Goal: Transaction & Acquisition: Purchase product/service

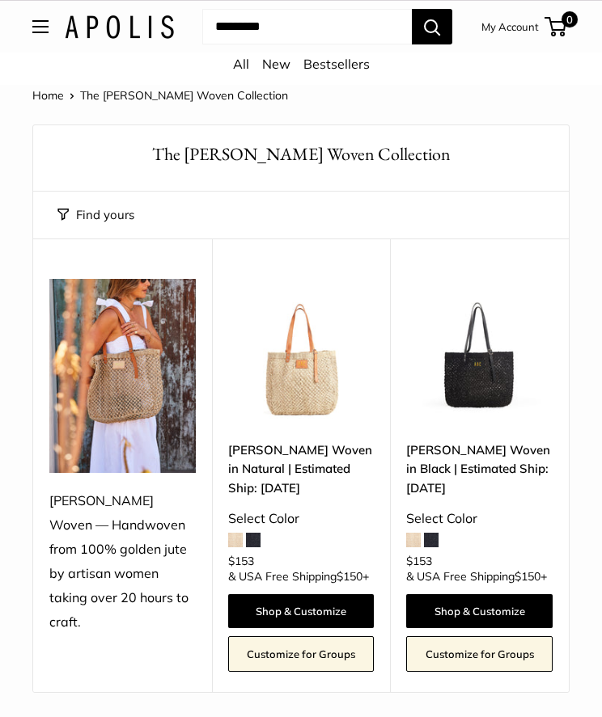
scroll to position [22, 0]
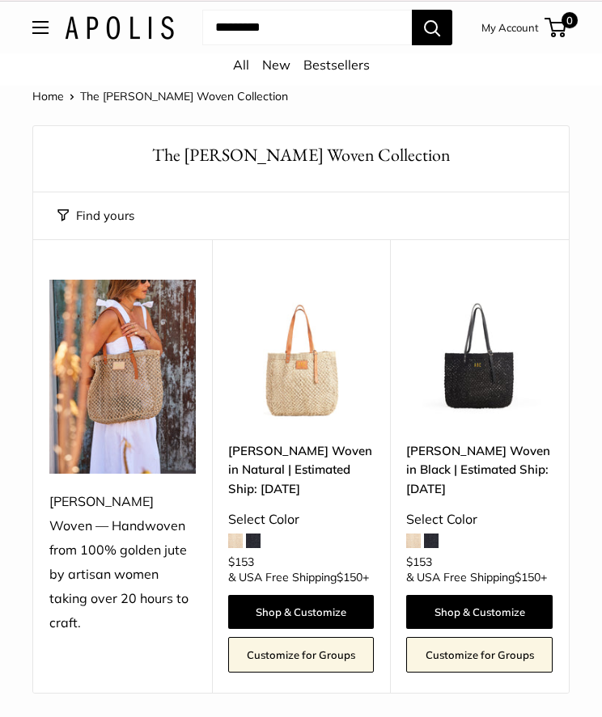
click at [276, 462] on link "[PERSON_NAME] Woven in Natural | Estimated Ship: [DATE]" at bounding box center [301, 470] width 146 height 57
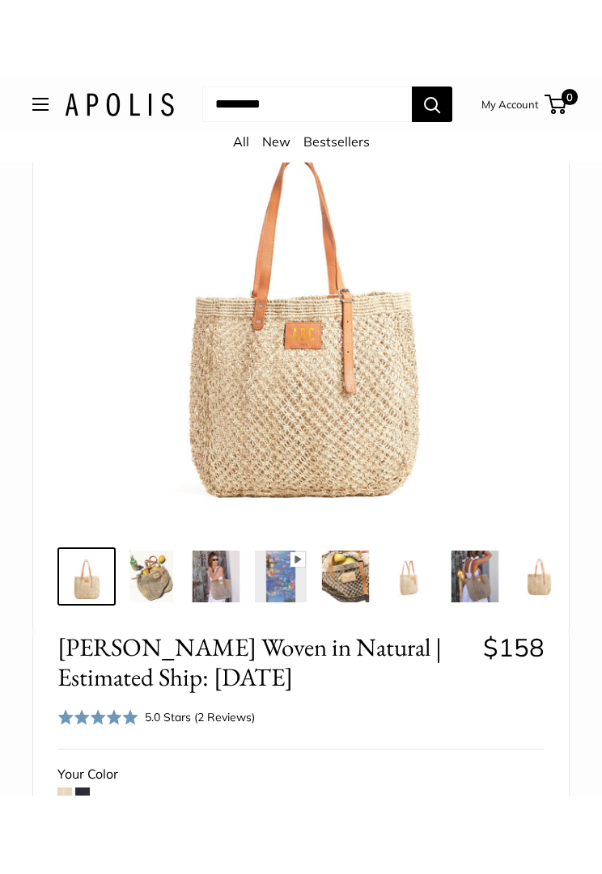
scroll to position [201, 0]
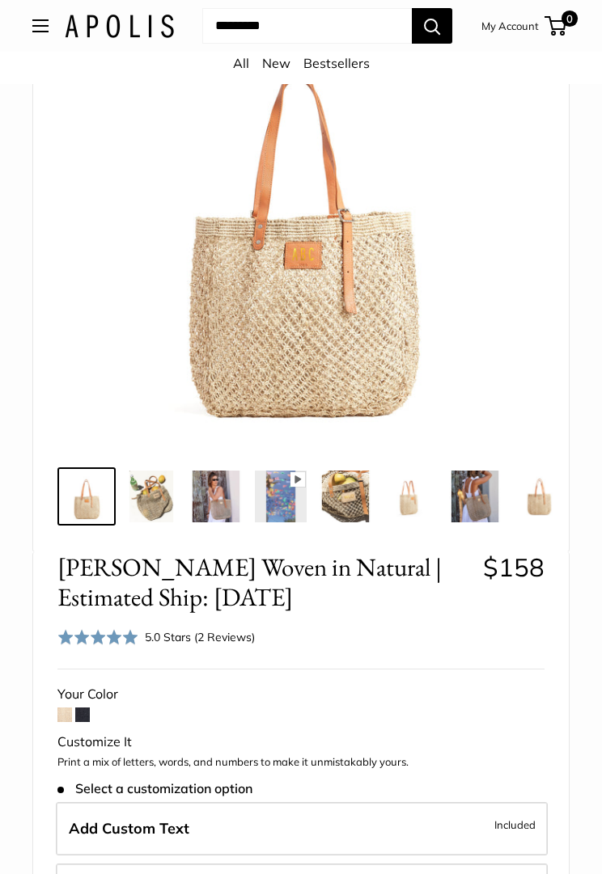
click at [137, 495] on img at bounding box center [151, 497] width 52 height 52
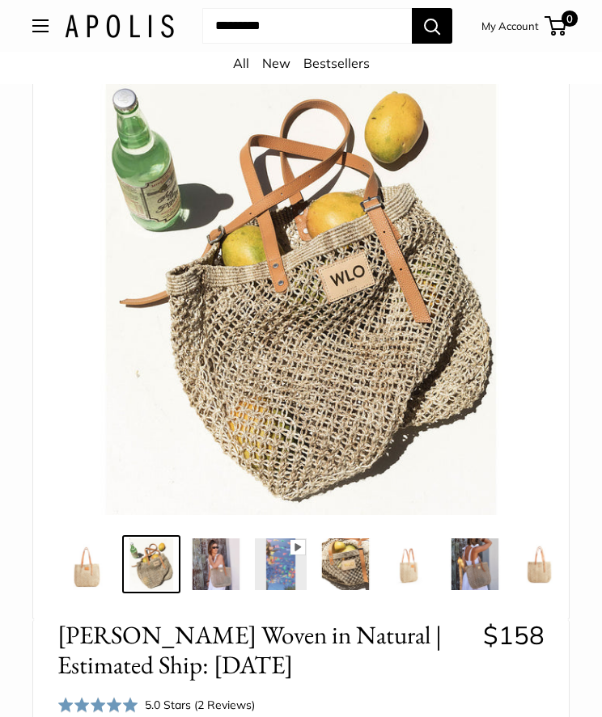
scroll to position [125, 0]
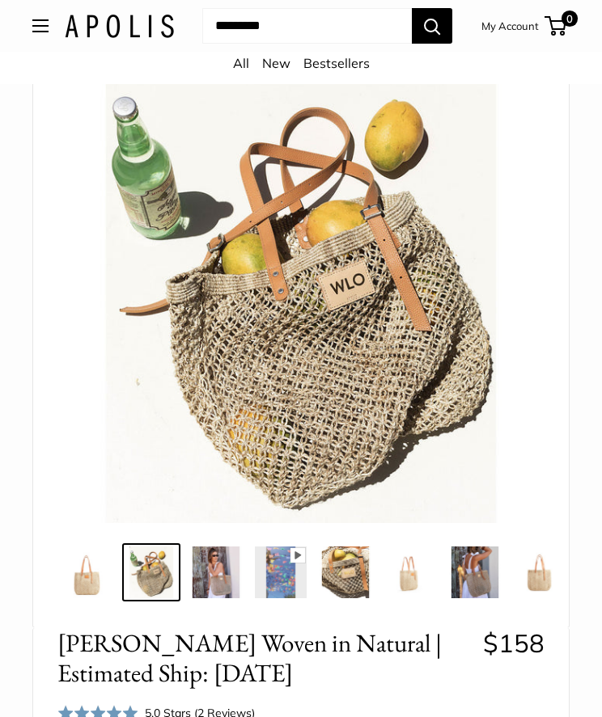
click at [214, 564] on img at bounding box center [216, 573] width 52 height 52
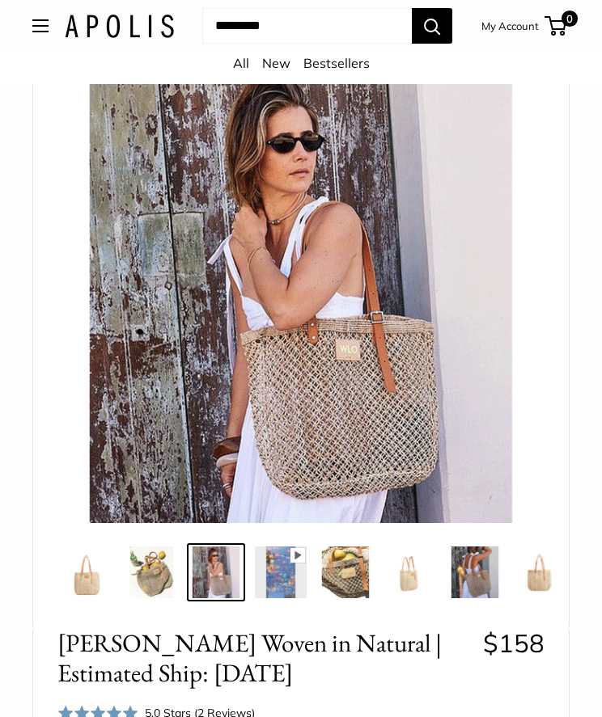
click at [284, 579] on img at bounding box center [281, 573] width 52 height 52
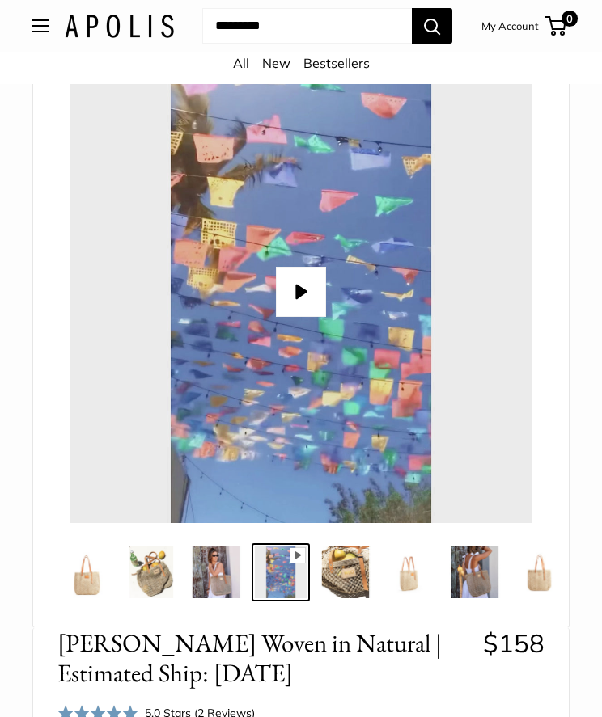
click at [337, 590] on img at bounding box center [345, 573] width 52 height 52
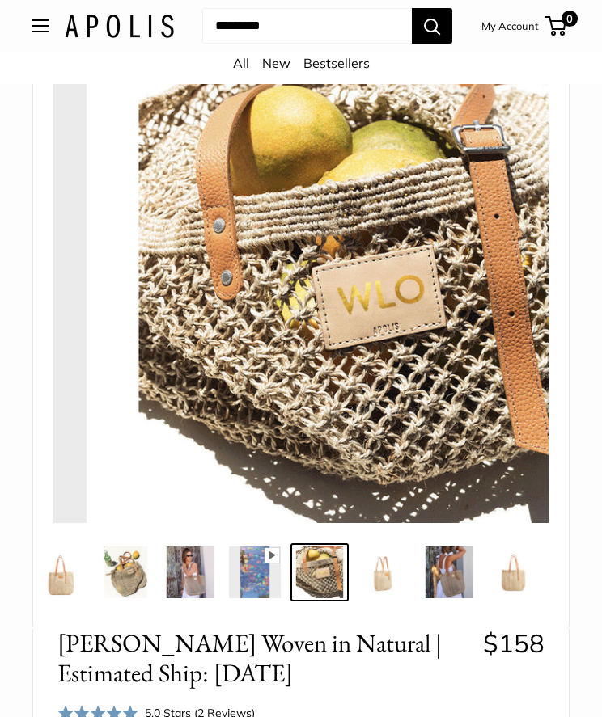
scroll to position [0, 31]
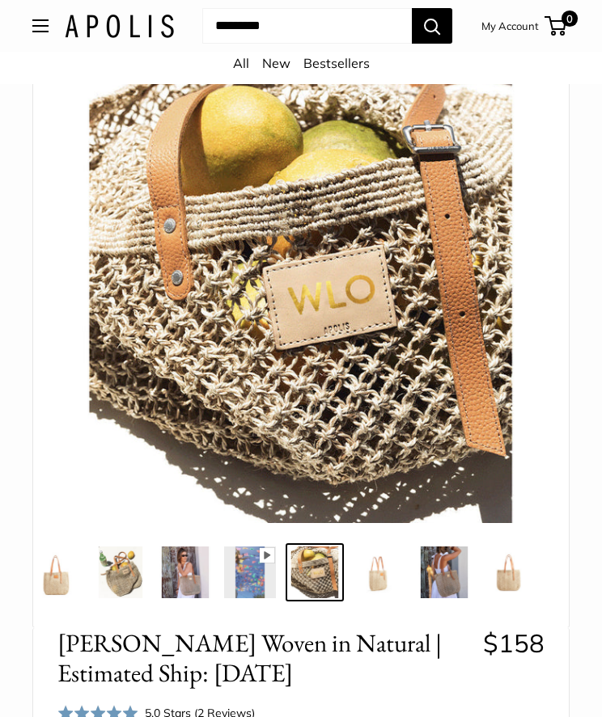
click at [437, 573] on img at bounding box center [444, 573] width 52 height 52
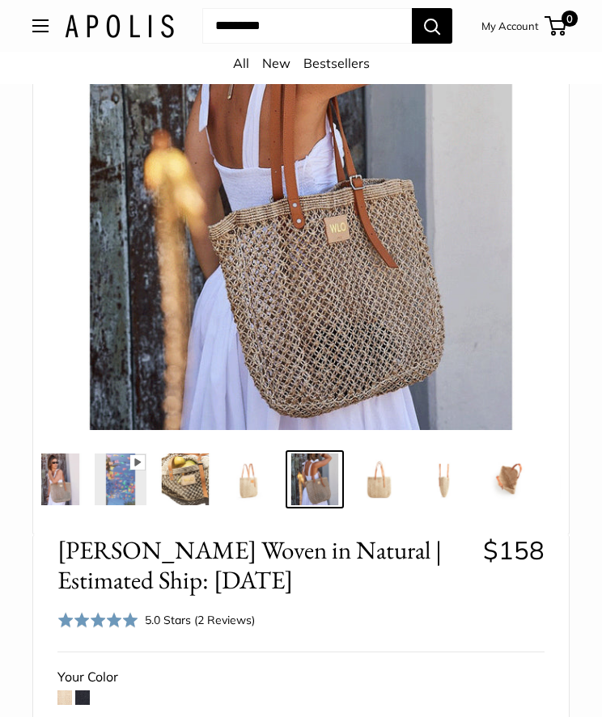
scroll to position [0, 0]
